Goal: Task Accomplishment & Management: Manage account settings

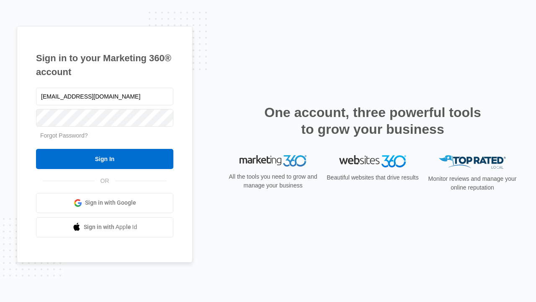
type input "[EMAIL_ADDRESS][DOMAIN_NAME]"
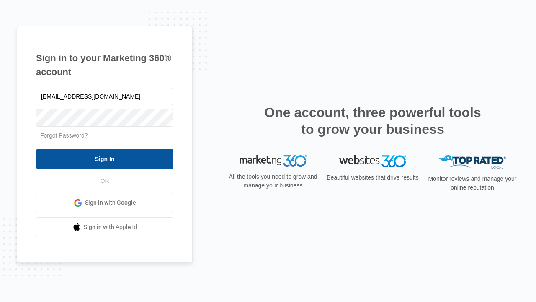
click at [105, 158] on input "Sign In" at bounding box center [104, 159] width 137 height 20
